Goal: Transaction & Acquisition: Download file/media

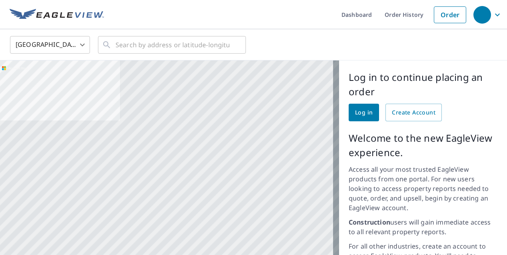
click at [360, 110] on span "Log in" at bounding box center [364, 113] width 18 height 10
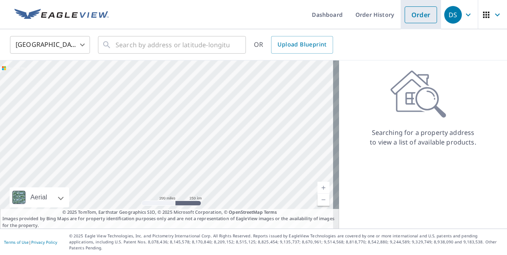
click at [418, 14] on link "Order" at bounding box center [420, 14] width 32 height 17
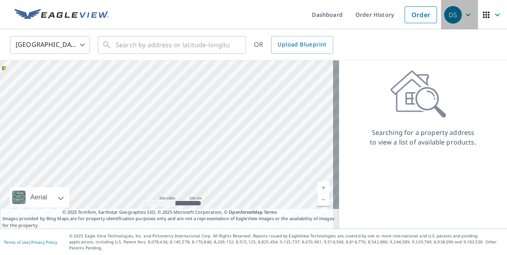
click at [447, 16] on div "DS" at bounding box center [453, 15] width 18 height 18
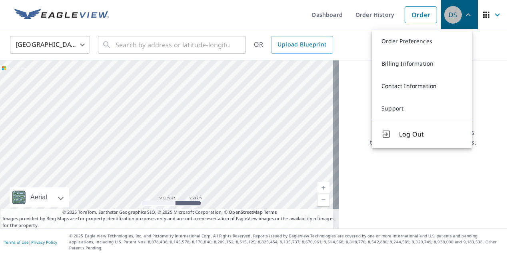
click at [447, 16] on div "DS" at bounding box center [453, 15] width 18 height 18
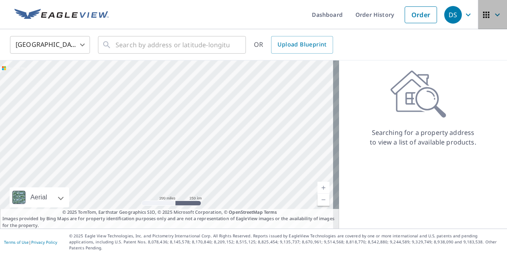
click at [492, 14] on icon "button" at bounding box center [497, 15] width 10 height 10
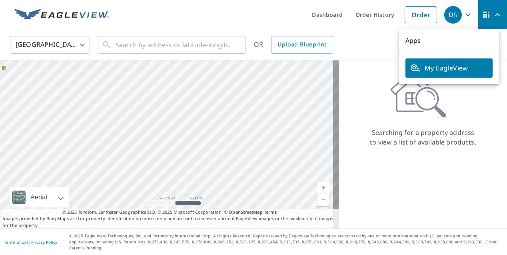
click at [443, 67] on span "My EagleView" at bounding box center [449, 68] width 78 height 10
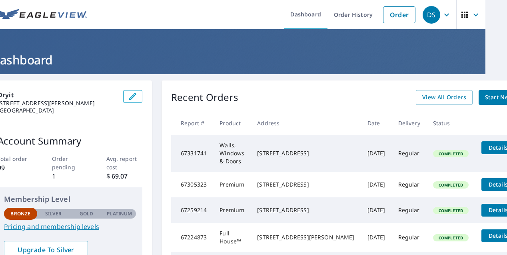
scroll to position [0, 28]
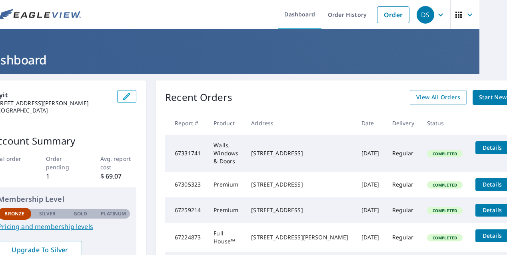
click at [506, 149] on icon "filesDropdownBtn-67331741" at bounding box center [517, 148] width 10 height 10
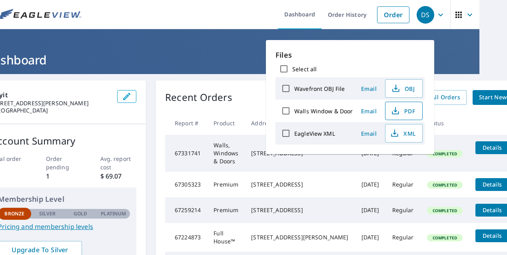
click at [396, 111] on icon "button" at bounding box center [395, 111] width 10 height 10
